Goal: Task Accomplishment & Management: Use online tool/utility

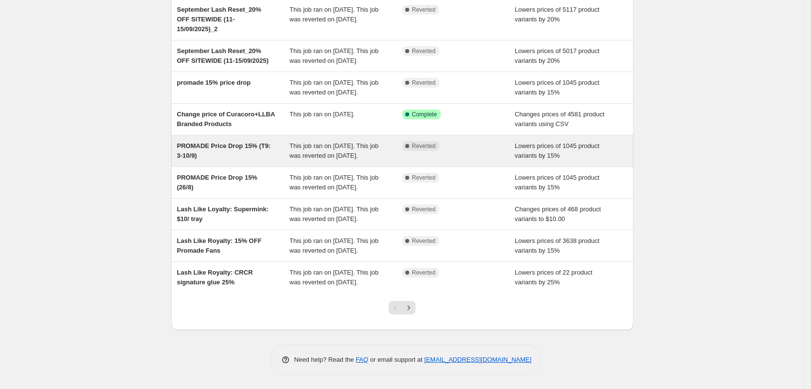
scroll to position [182, 0]
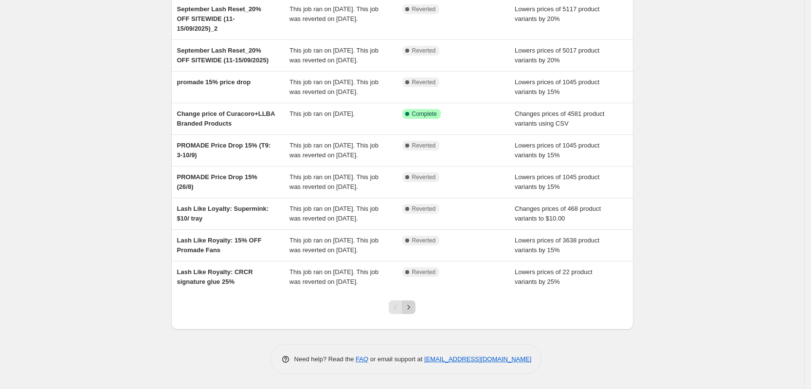
click at [349, 312] on icon "Next" at bounding box center [409, 307] width 10 height 10
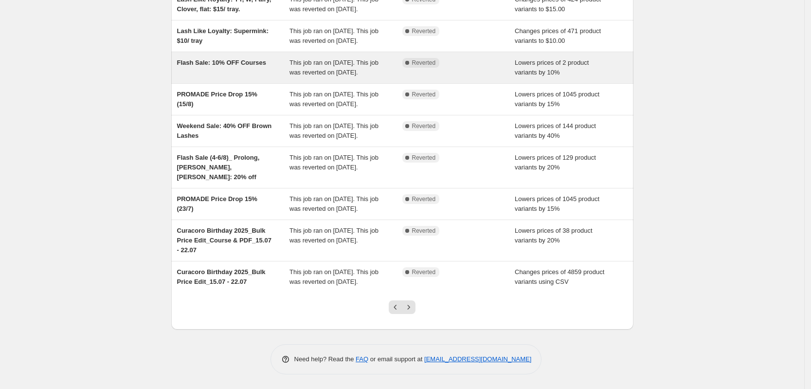
scroll to position [200, 0]
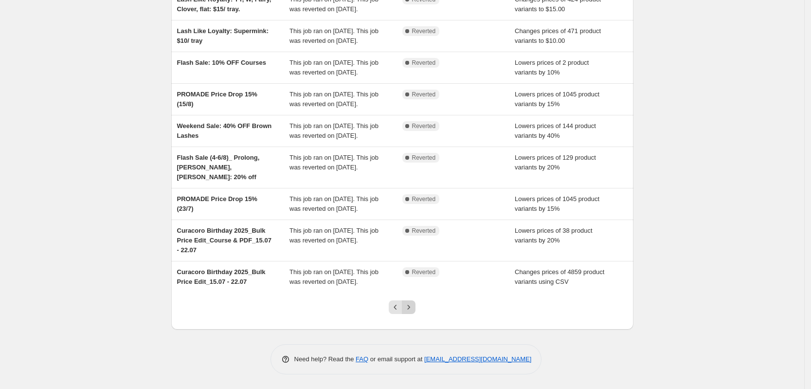
click at [349, 307] on icon "Next" at bounding box center [409, 307] width 10 height 10
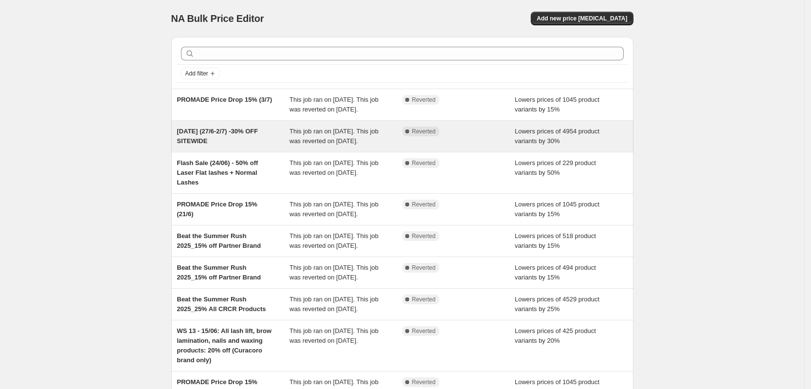
scroll to position [61, 0]
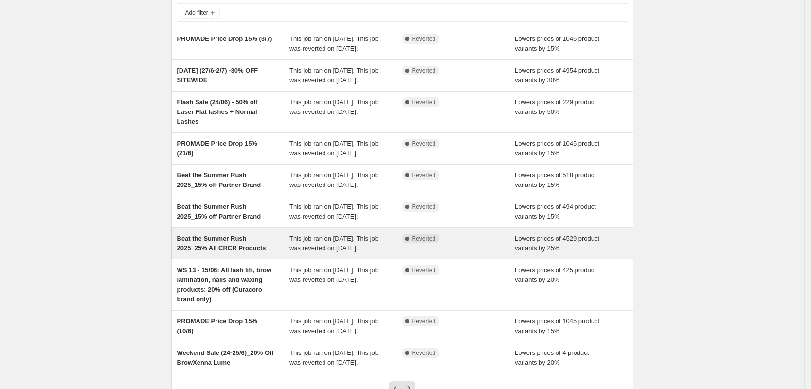
click at [234, 249] on span "Beat the Summer Rush 2025_25% All CRCR Products" at bounding box center [221, 242] width 89 height 17
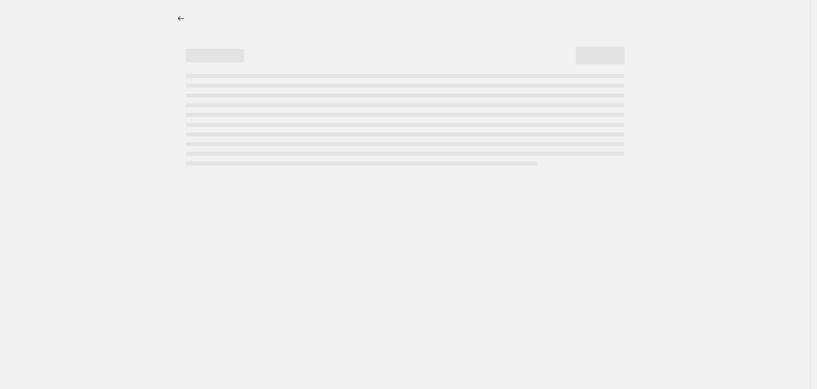
select select "percentage"
select select "vendor"
select select "product_status"
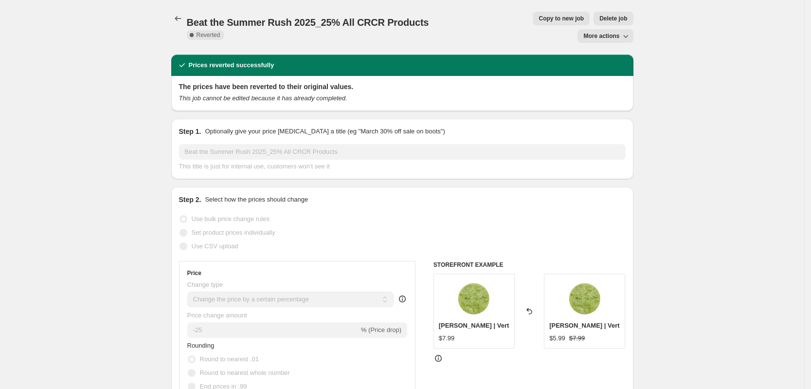
click at [349, 22] on span "Copy to new job" at bounding box center [560, 19] width 45 height 8
select select "percentage"
select select "vendor"
select select "product_status"
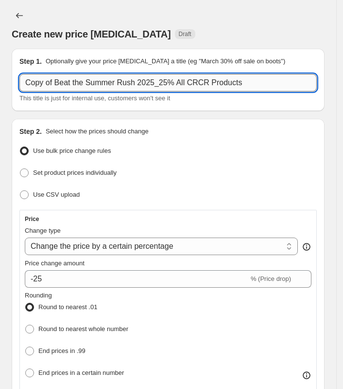
click at [84, 84] on input "Copy of Beat the Summer Rush 2025_25% All CRCR Products" at bounding box center [168, 83] width 298 height 18
paste input "Meet Us at [GEOGRAPHIC_DATA][US_STATE]"
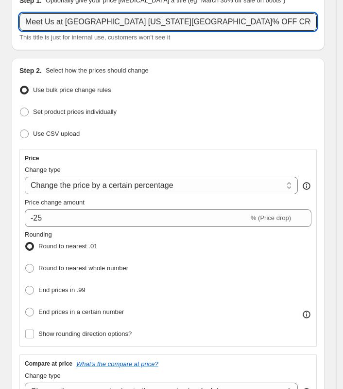
scroll to position [122, 0]
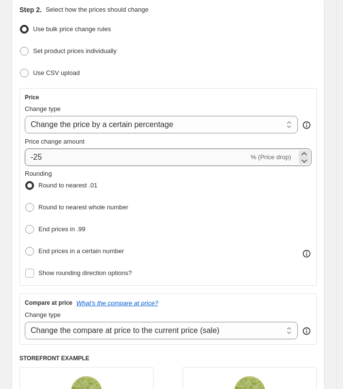
type input "Meet Us at [GEOGRAPHIC_DATA] [US_STATE][GEOGRAPHIC_DATA]% OFF CRCR Products (9-…"
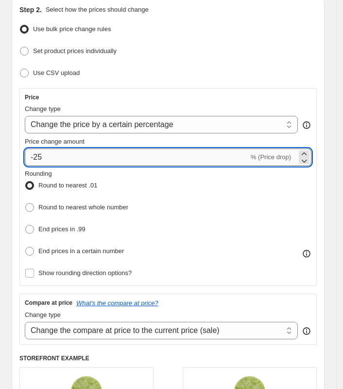
click at [162, 152] on input "-25" at bounding box center [137, 157] width 224 height 18
type input "-2"
type input "-40"
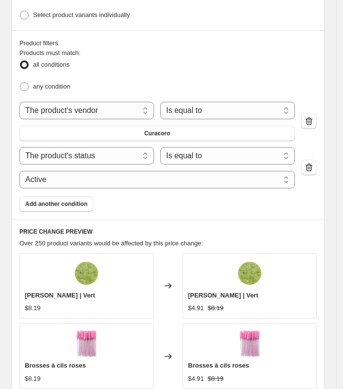
scroll to position [790, 0]
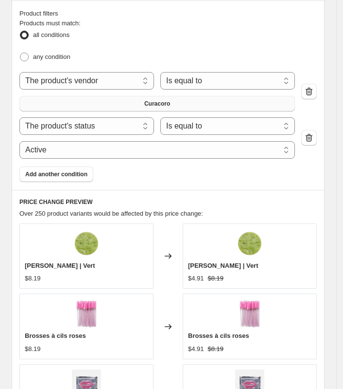
click at [213, 96] on button "Curacoro" at bounding box center [157, 104] width 276 height 16
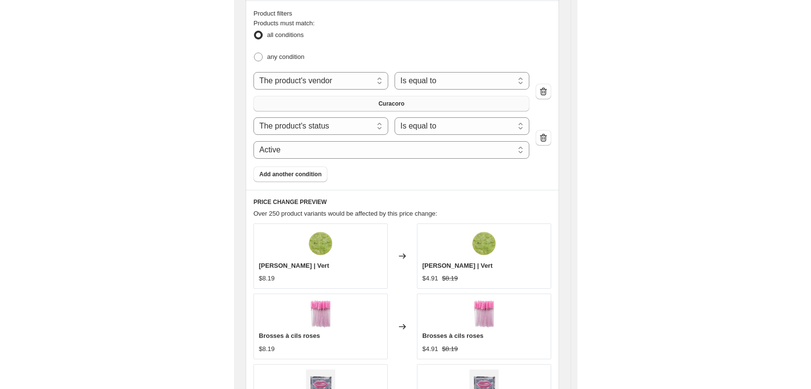
scroll to position [0, 0]
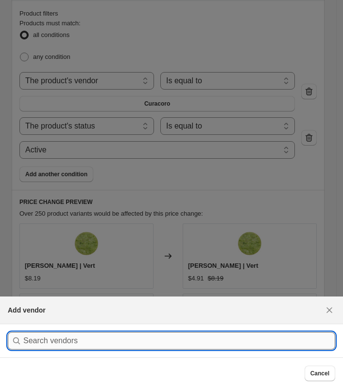
click at [205, 346] on input ":r4c:" at bounding box center [179, 341] width 312 height 18
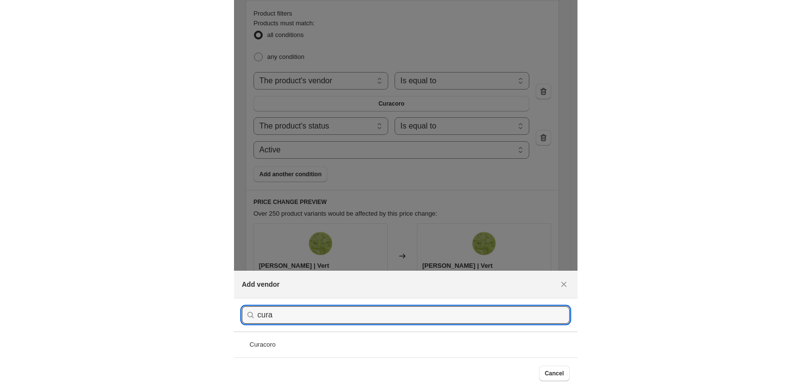
scroll to position [772, 0]
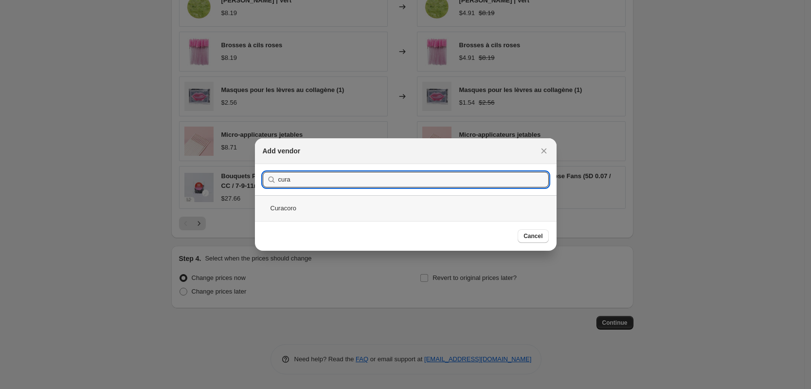
type input "cura"
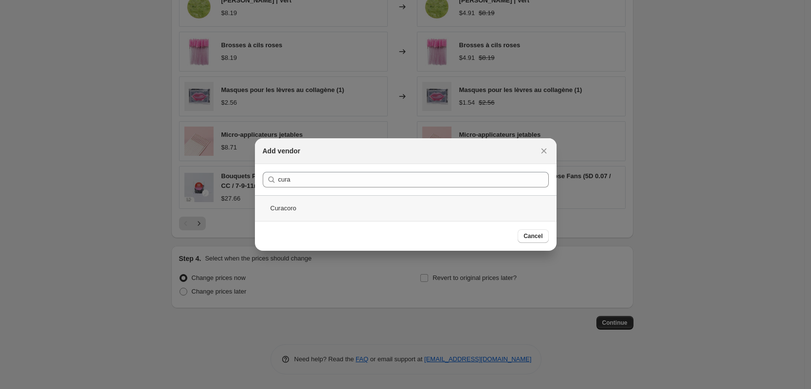
click at [349, 209] on div "Curacoro" at bounding box center [406, 208] width 302 height 26
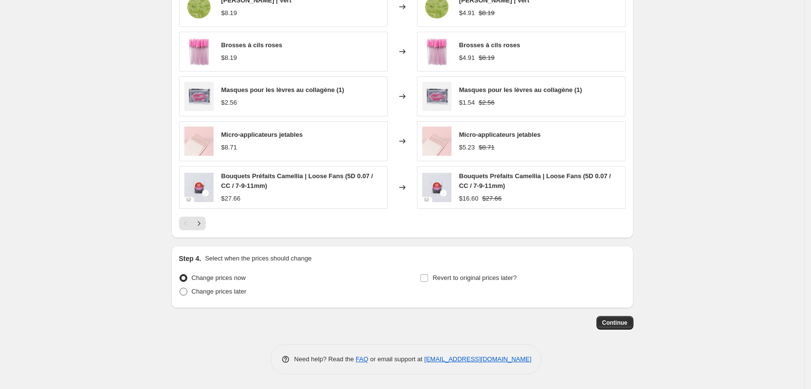
click at [214, 292] on span "Change prices later" at bounding box center [219, 290] width 55 height 7
click at [180, 288] on input "Change prices later" at bounding box center [179, 287] width 0 height 0
radio input "true"
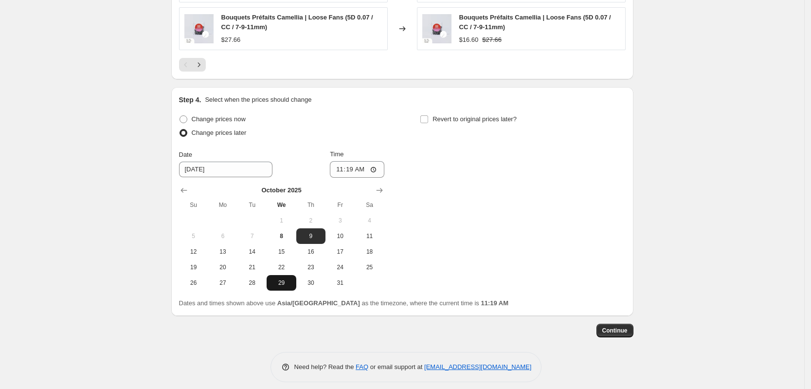
scroll to position [939, 0]
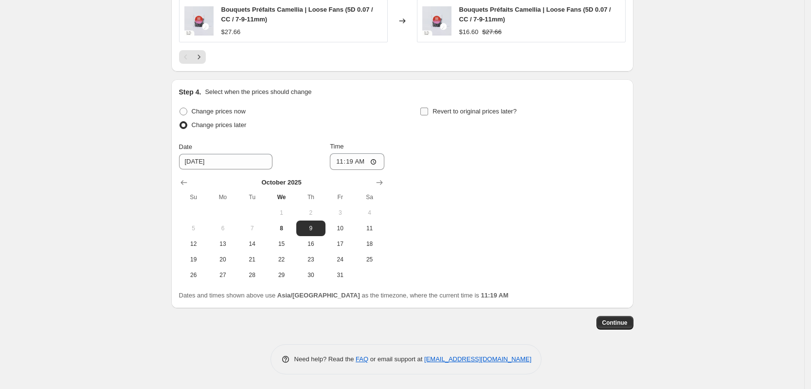
click at [349, 114] on span "Revert to original prices later?" at bounding box center [474, 110] width 84 height 7
click at [349, 114] on input "Revert to original prices later?" at bounding box center [424, 111] width 8 height 8
checkbox input "true"
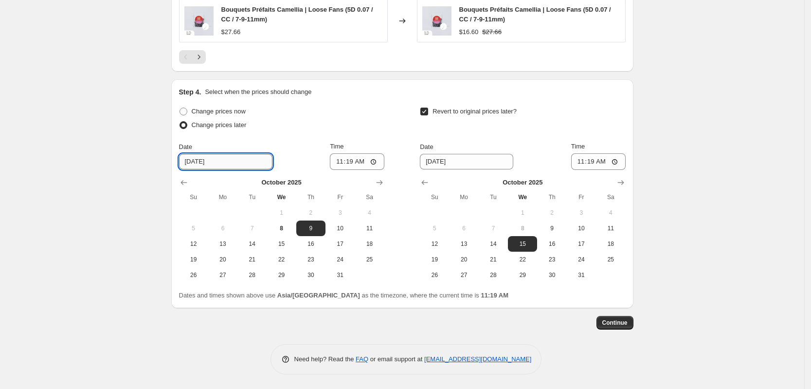
click at [245, 167] on input "[DATE]" at bounding box center [225, 162] width 93 height 16
click at [319, 224] on span "9" at bounding box center [310, 228] width 21 height 8
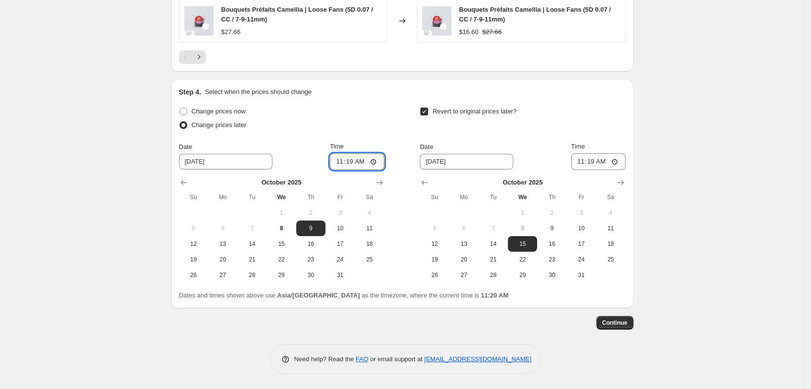
click at [349, 160] on input "11:19" at bounding box center [357, 161] width 54 height 17
click at [344, 162] on input "11:45" at bounding box center [357, 161] width 54 height 17
type input "10:45"
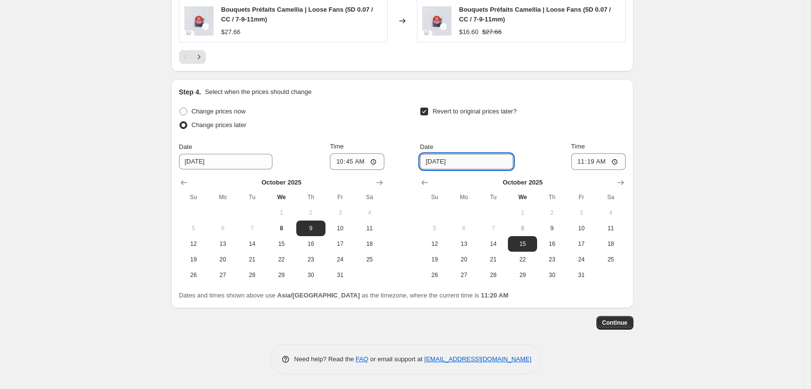
click at [349, 167] on input "[DATE]" at bounding box center [466, 162] width 93 height 16
click at [349, 244] on span "13" at bounding box center [463, 244] width 21 height 8
type input "[DATE]"
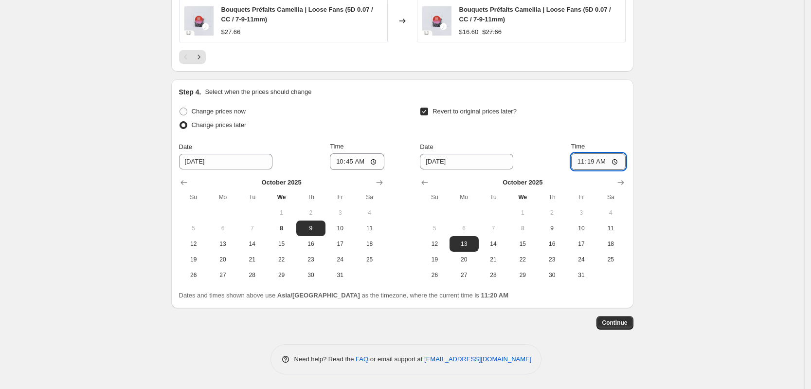
click at [349, 163] on input "11:19" at bounding box center [598, 161] width 54 height 17
type input "12:00"
click at [349, 321] on span "Continue" at bounding box center [614, 323] width 25 height 8
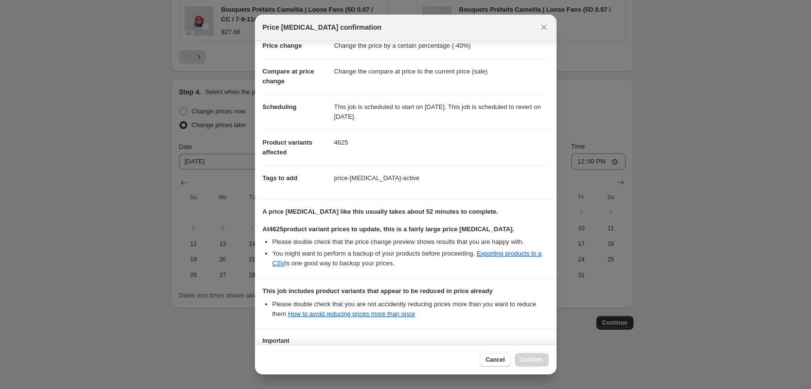
scroll to position [98, 0]
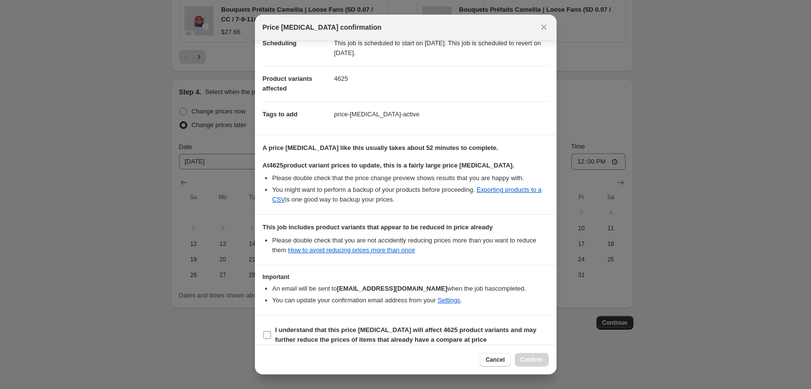
click at [268, 331] on input "I understand that this price [MEDICAL_DATA] will affect 4625 product variants a…" at bounding box center [267, 335] width 8 height 8
checkbox input "true"
click at [349, 357] on span "Confirm" at bounding box center [531, 360] width 22 height 8
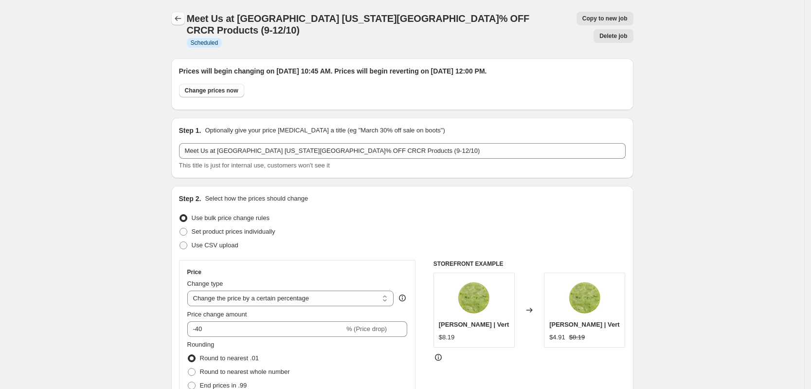
click at [180, 18] on icon "Price change jobs" at bounding box center [178, 19] width 10 height 10
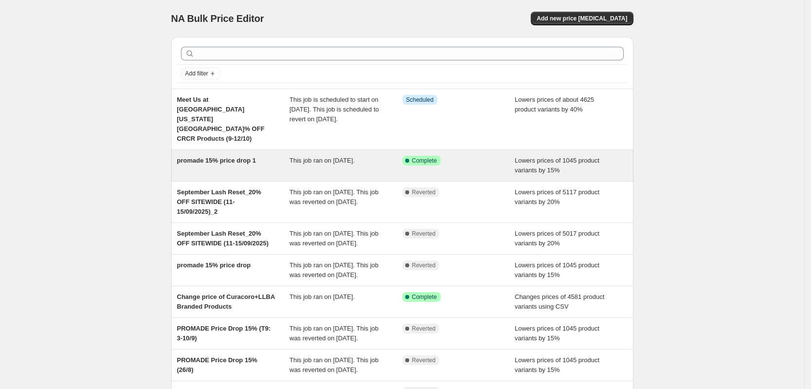
click at [349, 160] on div "This job ran on [DATE]." at bounding box center [345, 165] width 113 height 19
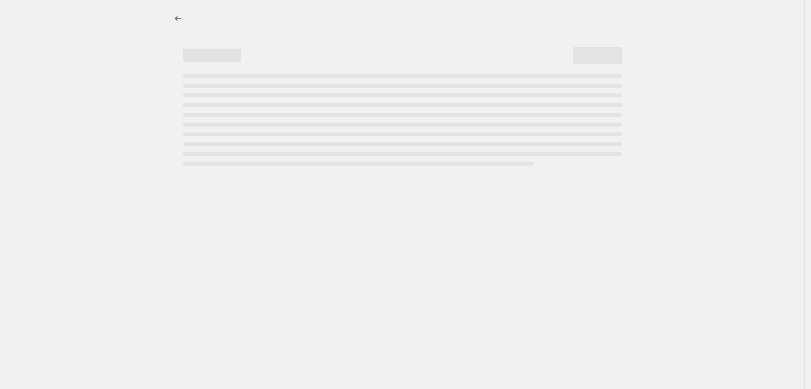
select select "percentage"
select select "collection"
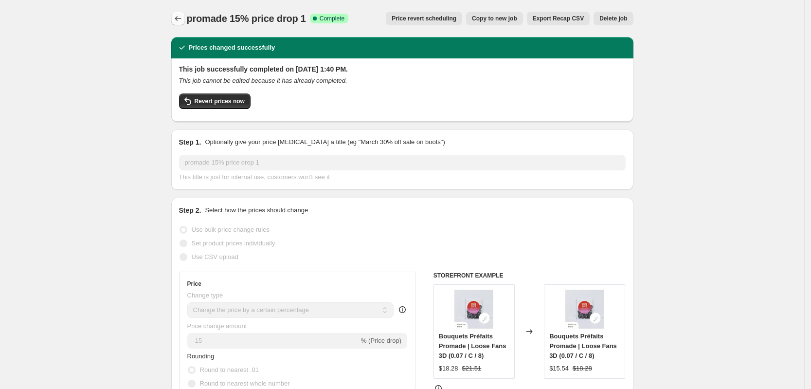
click at [177, 18] on icon "Price change jobs" at bounding box center [178, 19] width 10 height 10
